Goal: Task Accomplishment & Management: Use online tool/utility

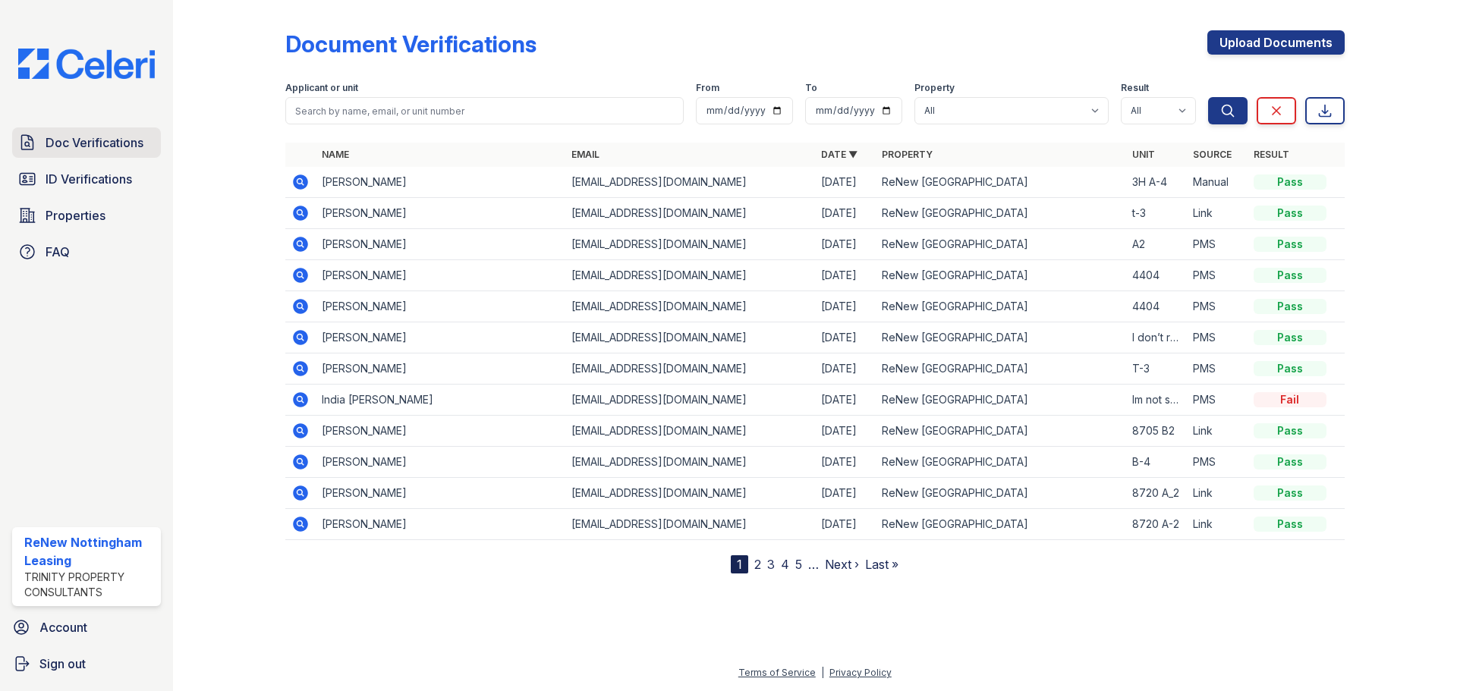
click at [82, 147] on span "Doc Verifications" at bounding box center [95, 143] width 98 height 18
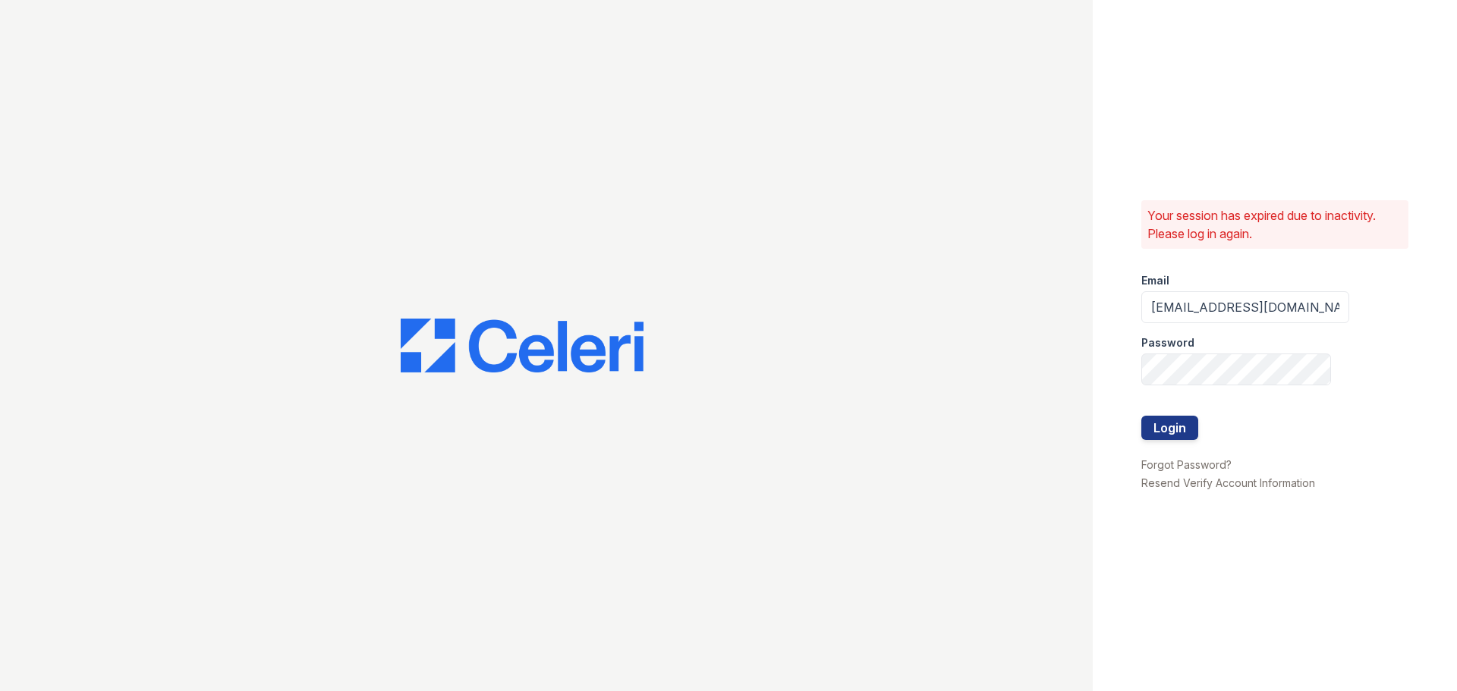
click at [82, 147] on div at bounding box center [546, 345] width 1093 height 691
click at [1149, 427] on button "Login" at bounding box center [1169, 428] width 57 height 24
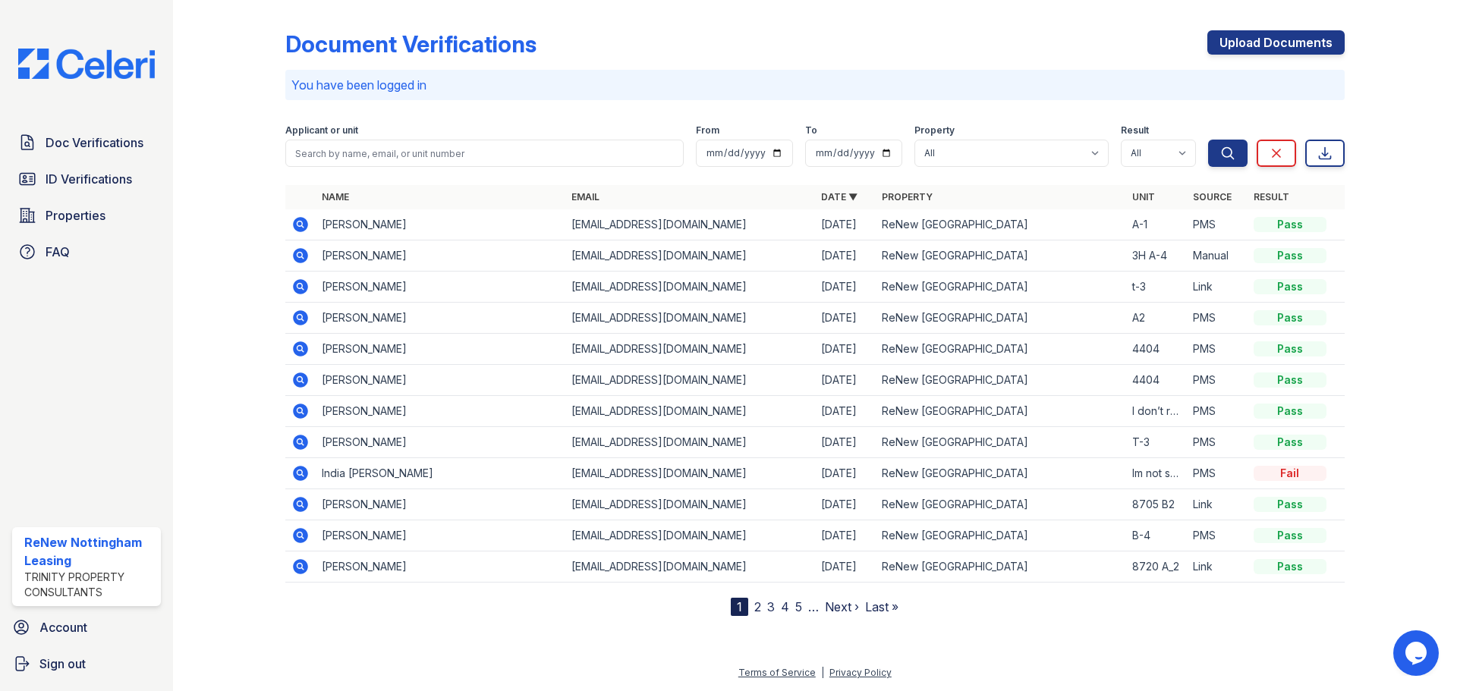
click at [236, 207] on div at bounding box center [241, 311] width 88 height 610
click at [304, 468] on icon at bounding box center [300, 473] width 15 height 15
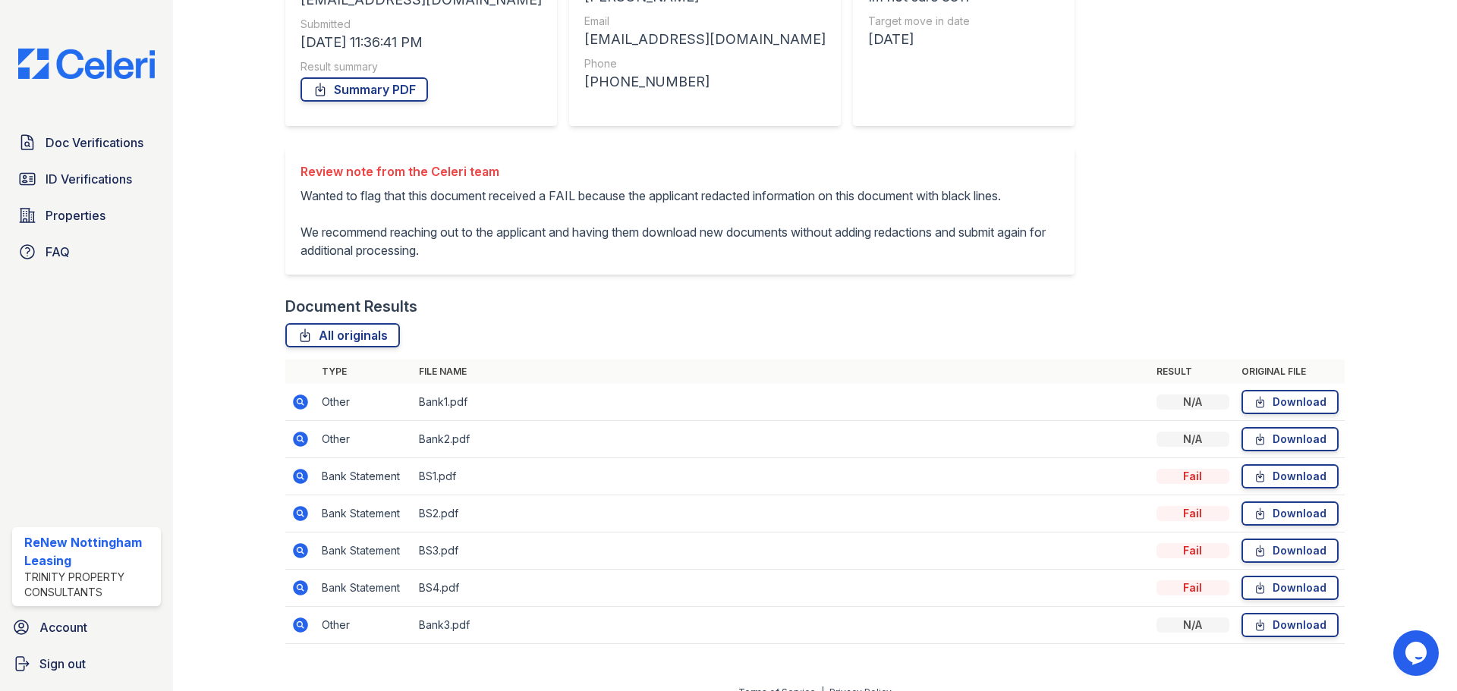
scroll to position [228, 0]
click at [351, 346] on link "All originals" at bounding box center [342, 334] width 115 height 24
click at [298, 550] on icon at bounding box center [299, 548] width 4 height 4
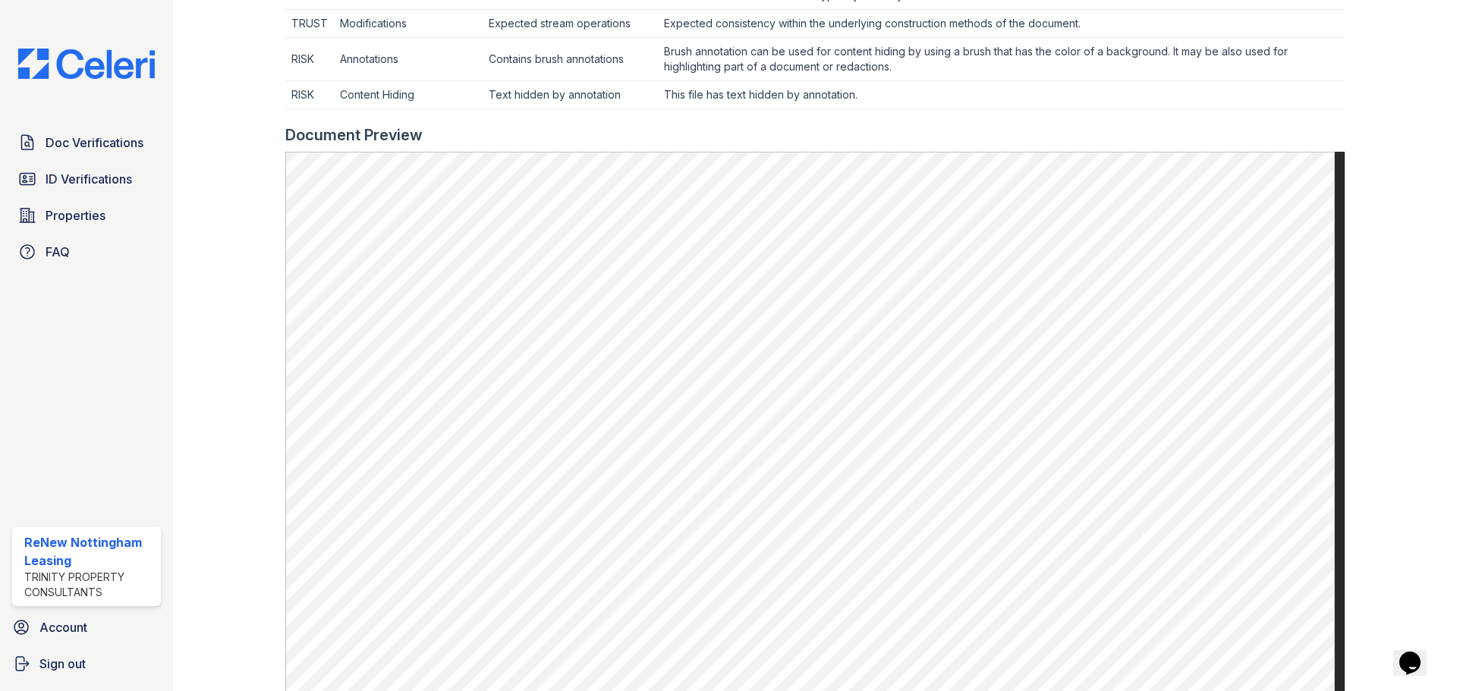
scroll to position [694, 0]
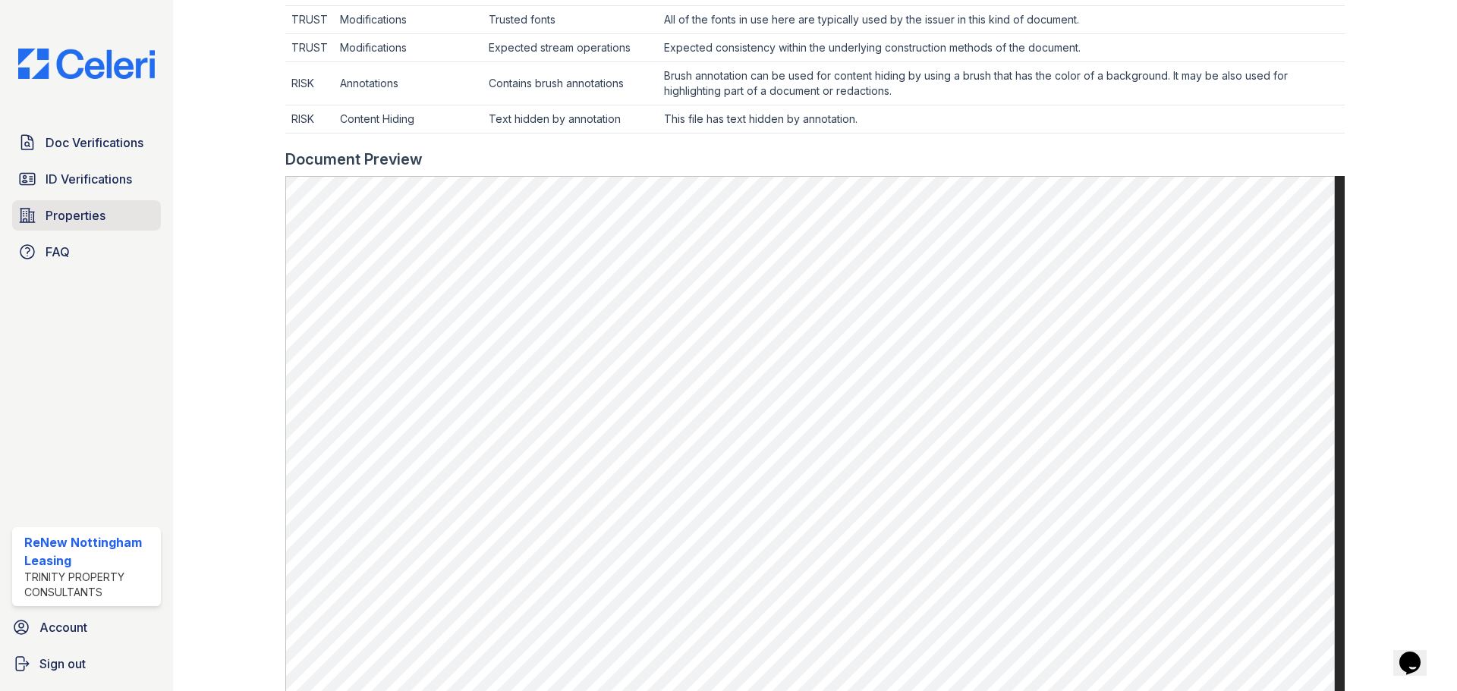
click at [106, 218] on link "Properties" at bounding box center [86, 215] width 149 height 30
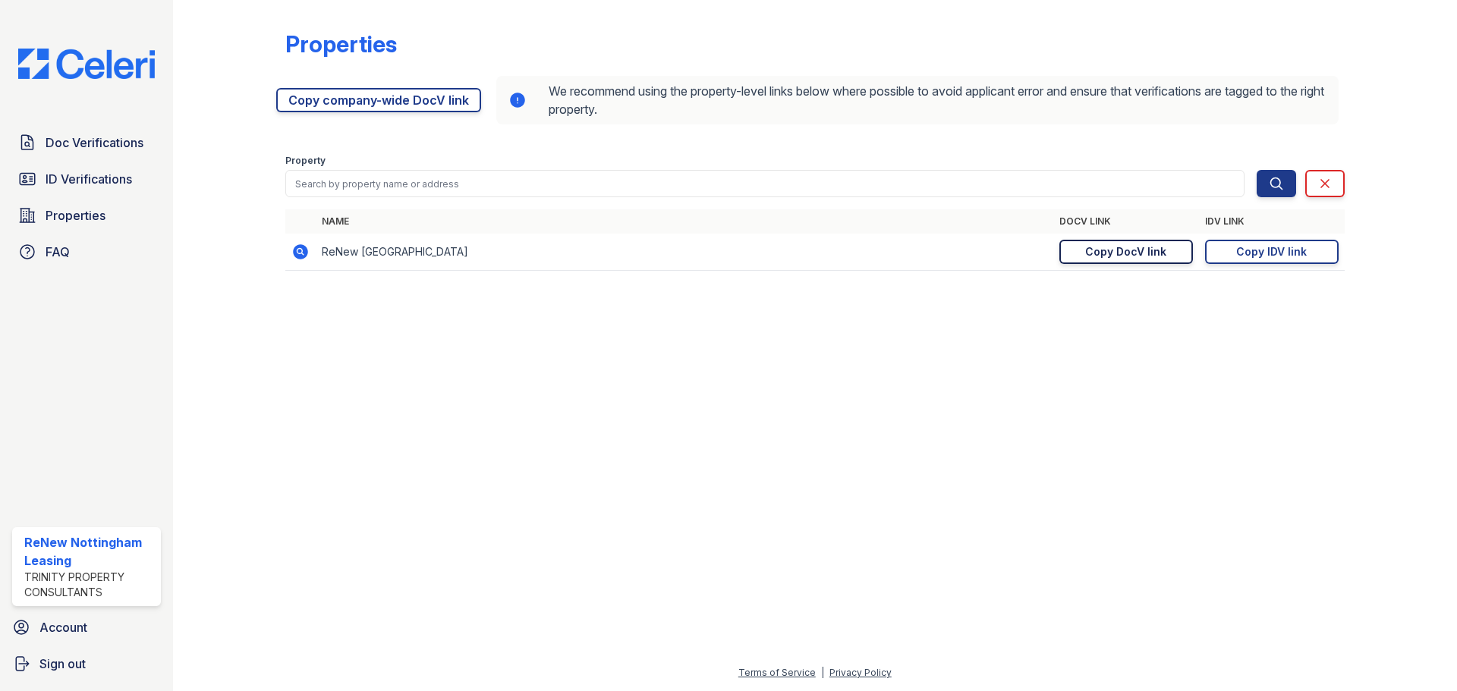
click at [1119, 257] on div "Copy DocV link" at bounding box center [1125, 251] width 81 height 15
click at [79, 138] on span "Doc Verifications" at bounding box center [95, 143] width 98 height 18
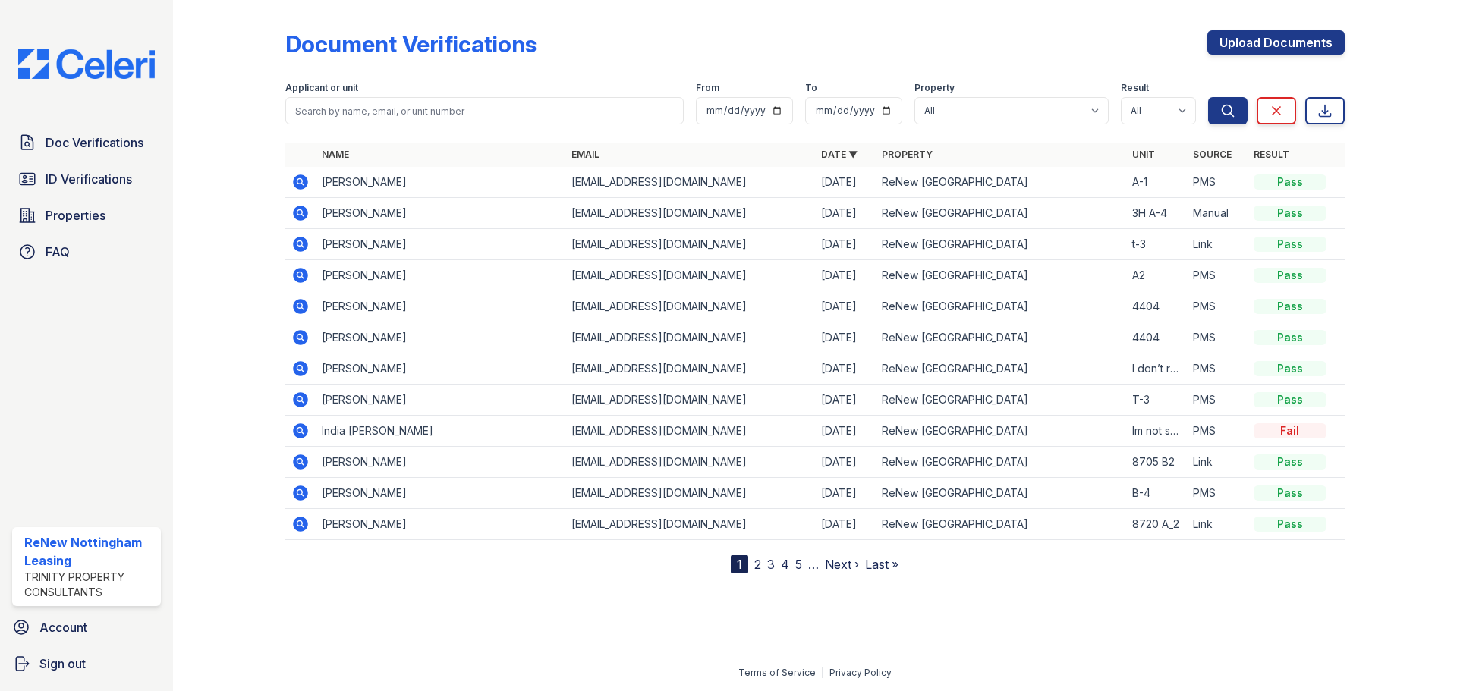
click at [301, 430] on icon at bounding box center [299, 430] width 4 height 4
